Goal: Task Accomplishment & Management: Use online tool/utility

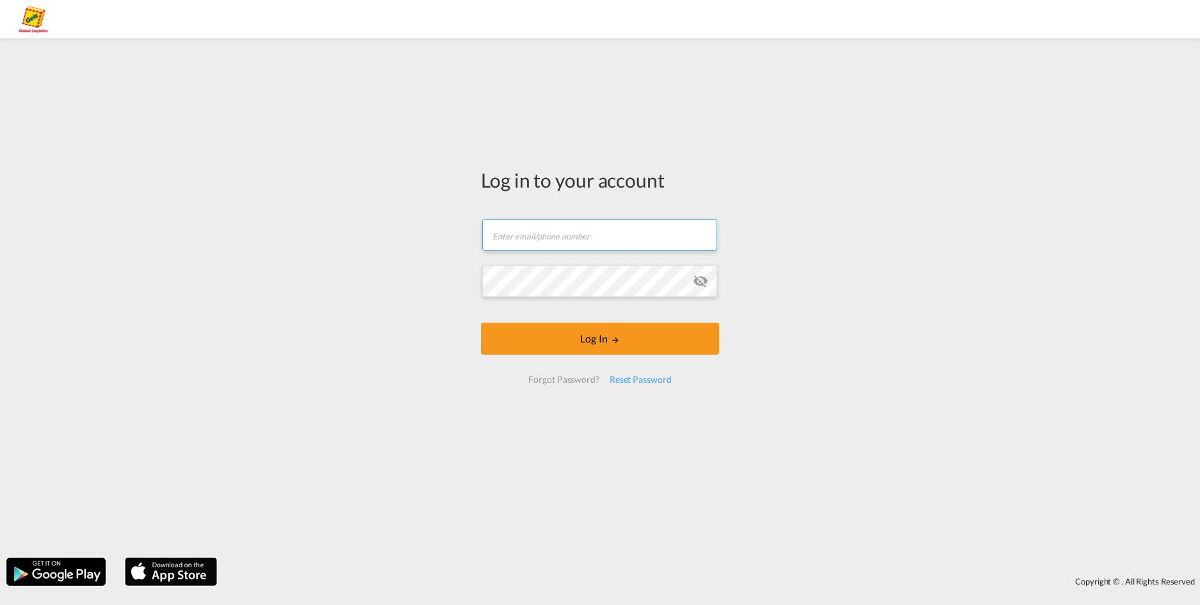
click at [529, 235] on form "Email field is required Password field is required Log In Forgot Password? Rese…" at bounding box center [600, 301] width 238 height 190
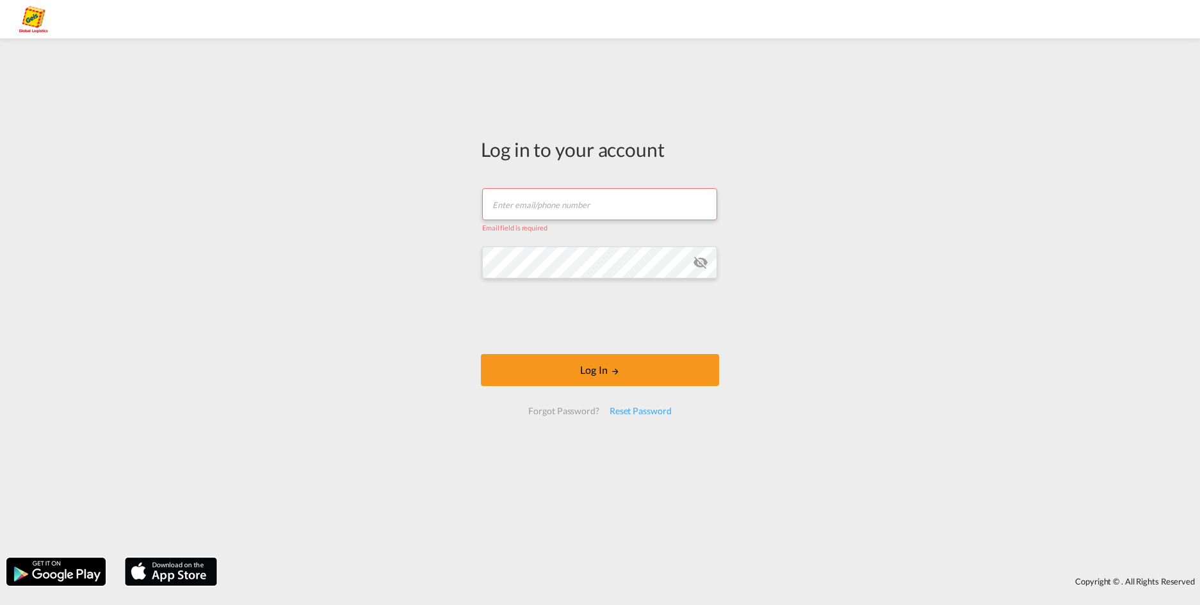
click at [588, 206] on input "text" at bounding box center [599, 204] width 235 height 32
drag, startPoint x: 598, startPoint y: 207, endPoint x: 497, endPoint y: 204, distance: 100.5
click at [497, 204] on input "oceanfreight.gas@" at bounding box center [599, 204] width 235 height 32
drag, startPoint x: 581, startPoint y: 204, endPoint x: 459, endPoint y: 202, distance: 121.7
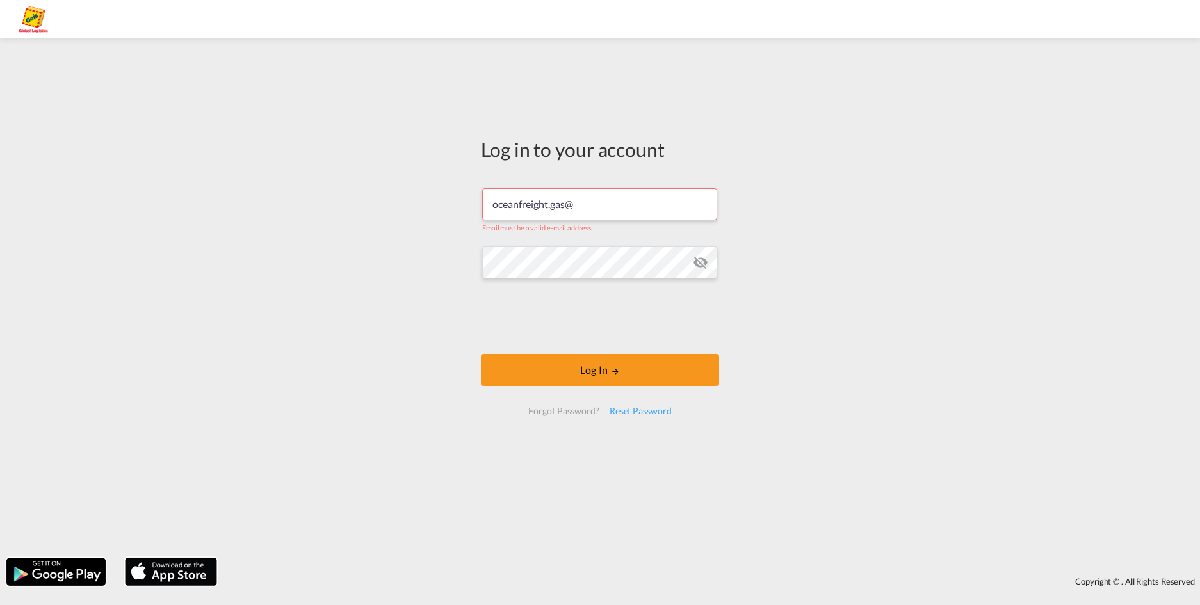
click at [459, 202] on div "Log in to your account oceanfreight.gas@ Email must be a valid e-mail address L…" at bounding box center [600, 298] width 1200 height 506
paste input "[EMAIL_ADDRESS][PERSON_NAME][DOMAIN_NAME]"
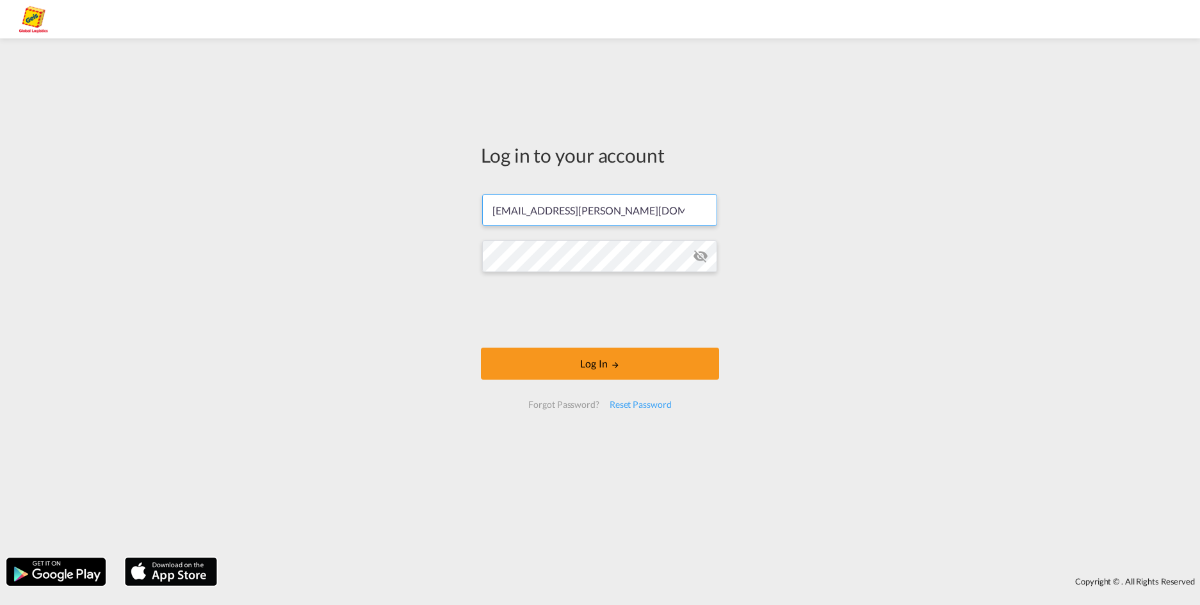
type input "[EMAIL_ADDRESS][PERSON_NAME][DOMAIN_NAME]"
click at [600, 361] on button "Log In" at bounding box center [600, 364] width 238 height 32
